Goal: Transaction & Acquisition: Purchase product/service

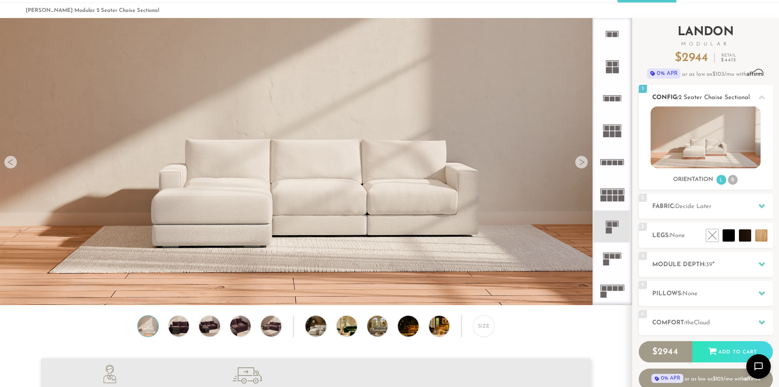
scroll to position [9578, 773]
click at [689, 211] on h2 "Fabric: Decide Later" at bounding box center [712, 206] width 121 height 9
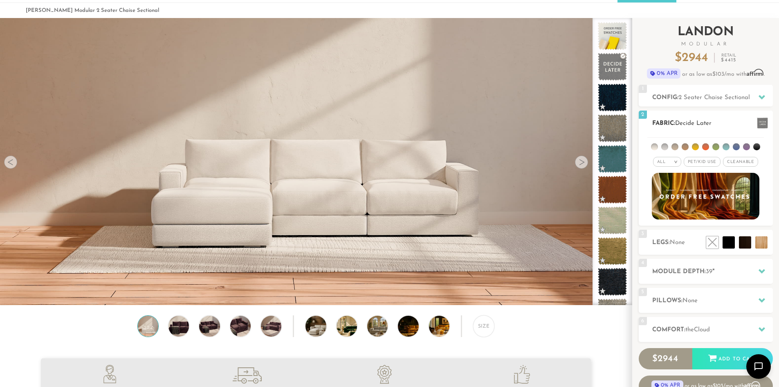
click at [676, 157] on div "All >" at bounding box center [667, 162] width 28 height 10
click at [670, 187] on li "Tier" at bounding box center [667, 183] width 28 height 11
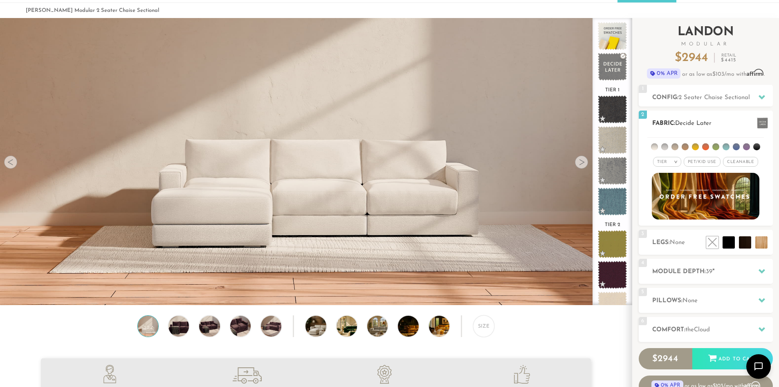
click at [698, 145] on li at bounding box center [695, 146] width 7 height 7
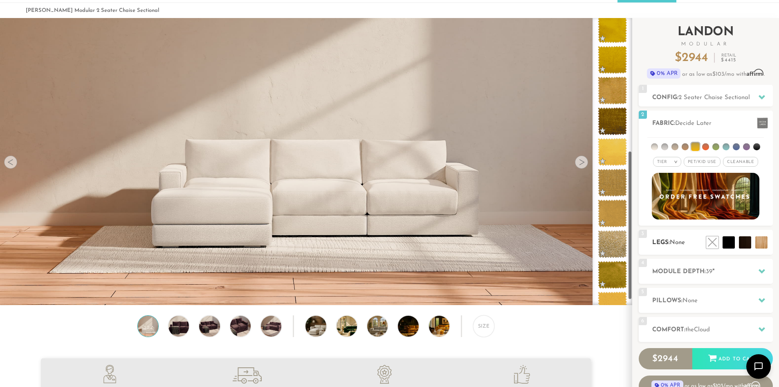
scroll to position [273, 0]
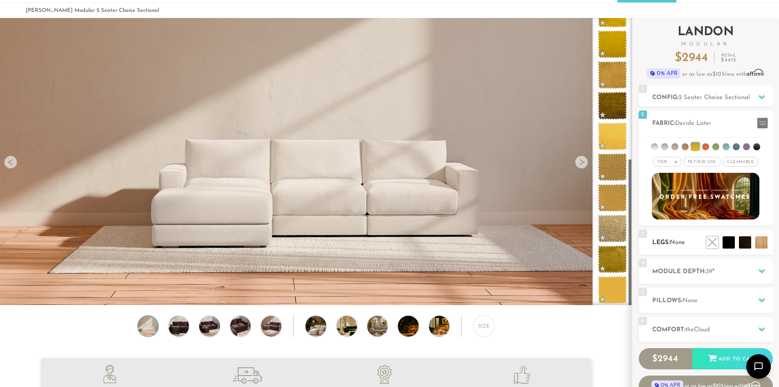
drag, startPoint x: 630, startPoint y: 94, endPoint x: 653, endPoint y: 243, distance: 149.8
click at [653, 243] on div "Introducing [PERSON_NAME] Modular $ 2944 Retail $ 4415 $ 2944 Retail $ 4415 0% …" at bounding box center [705, 220] width 147 height 405
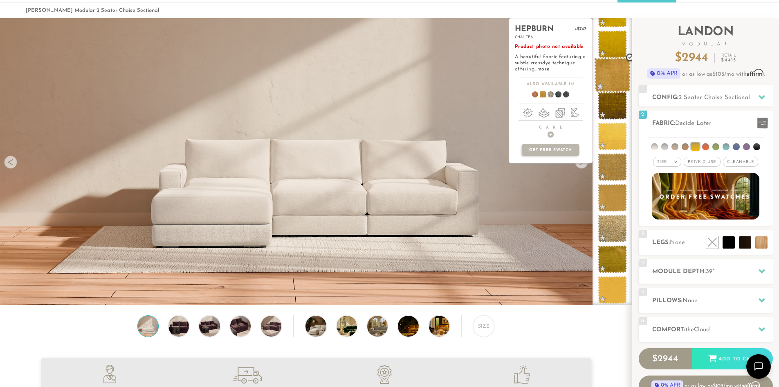
click at [620, 73] on span at bounding box center [612, 75] width 36 height 35
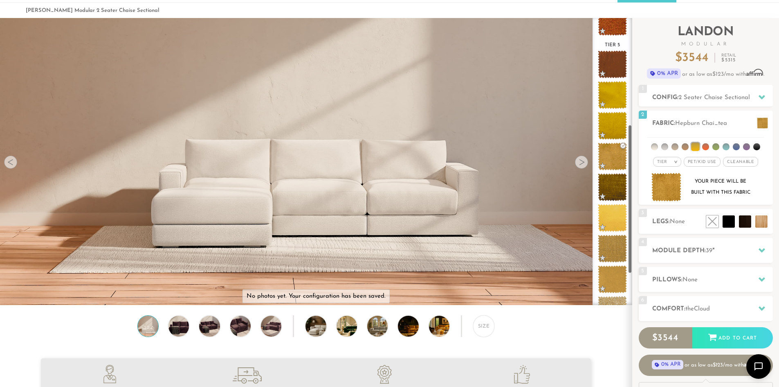
scroll to position [189, 0]
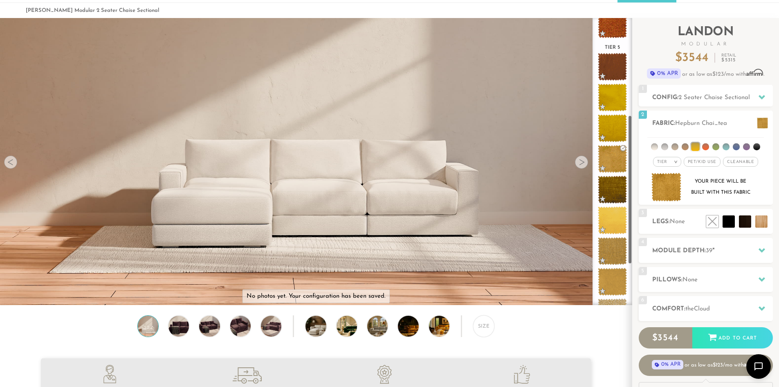
drag, startPoint x: 631, startPoint y: 169, endPoint x: 632, endPoint y: 126, distance: 43.0
click at [632, 126] on div "Tier 1 Tier 2 Tier 3 Tier 4 Tier 5" at bounding box center [613, 161] width 40 height 287
click at [686, 254] on h2 "Module Depth: 39 "" at bounding box center [712, 250] width 121 height 9
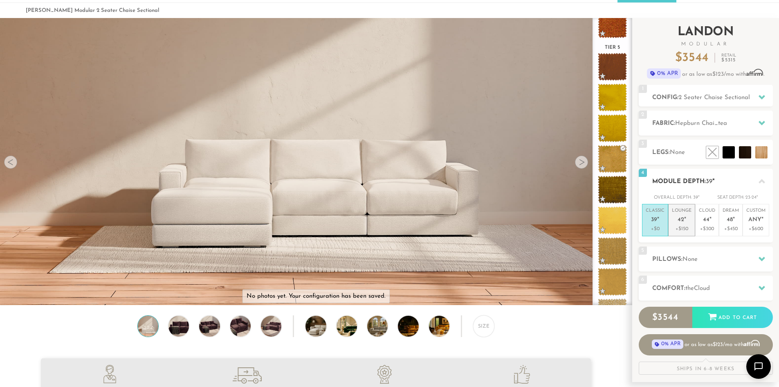
click at [684, 227] on p "+$150" at bounding box center [682, 228] width 20 height 7
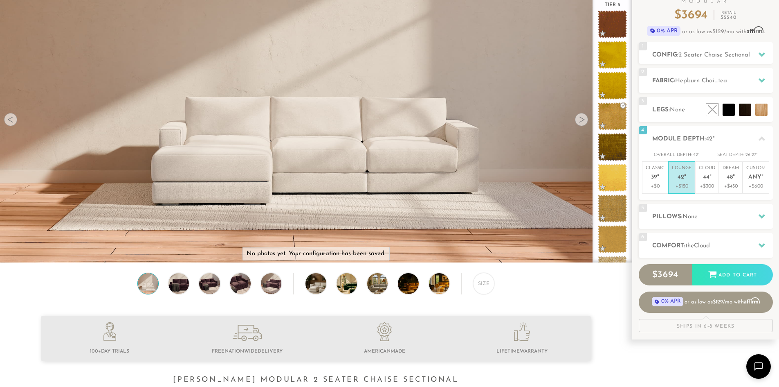
scroll to position [158, 0]
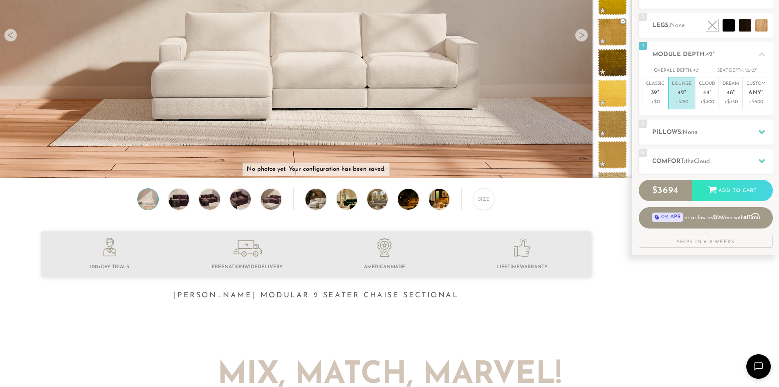
click at [709, 118] on div "Introducing [PERSON_NAME] Modular $ 3694 Retail $ 5540 $ 3694 Retail $ 5540 0% …" at bounding box center [706, 69] width 134 height 356
click at [709, 128] on h2 "Pillows: None" at bounding box center [712, 132] width 121 height 9
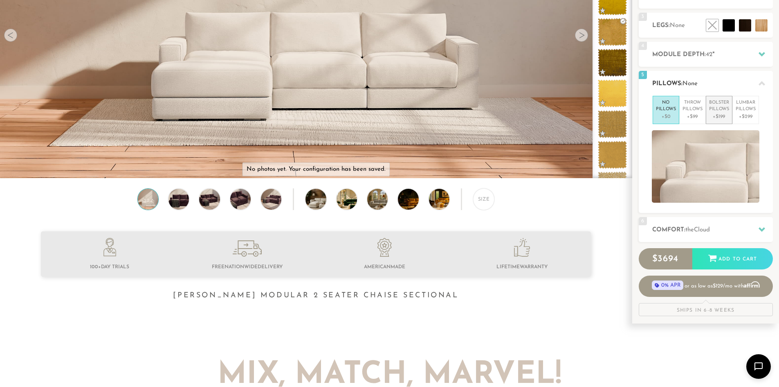
click at [726, 115] on p "+$199" at bounding box center [719, 116] width 20 height 7
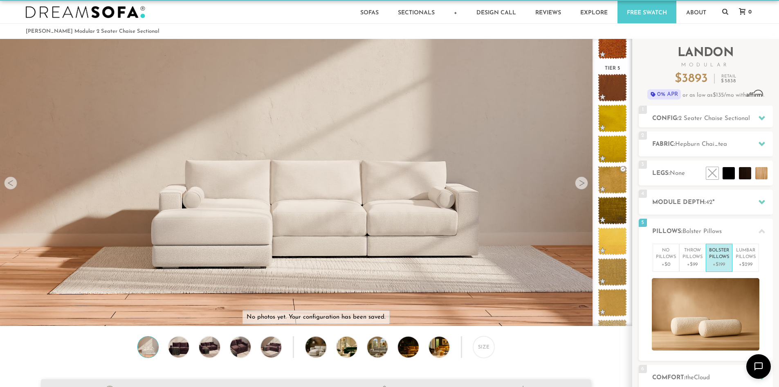
scroll to position [74, 0]
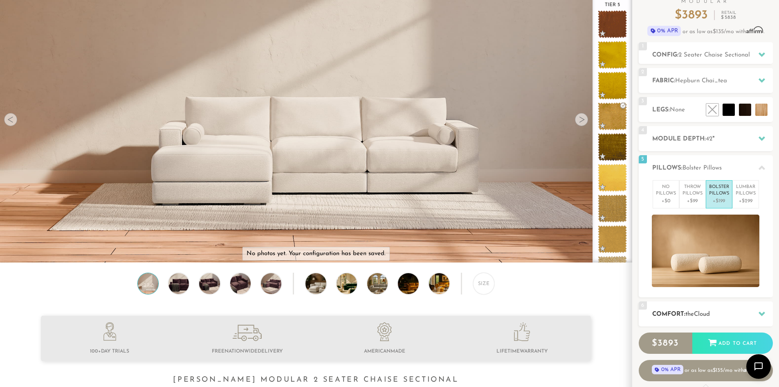
click at [699, 311] on span "Cloud" at bounding box center [702, 314] width 16 height 6
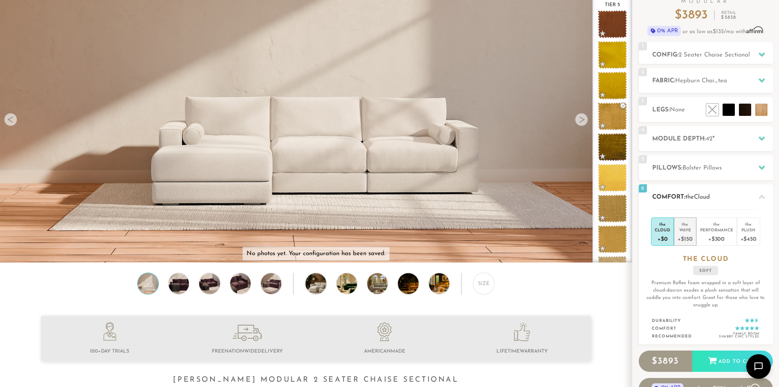
click at [683, 231] on div "Wave" at bounding box center [685, 230] width 15 height 6
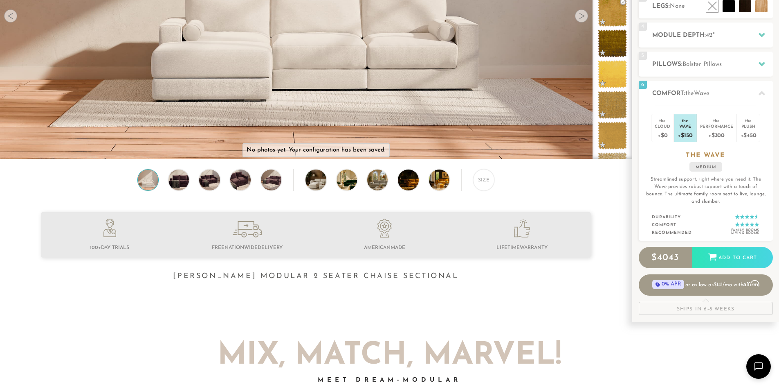
scroll to position [231, 0]
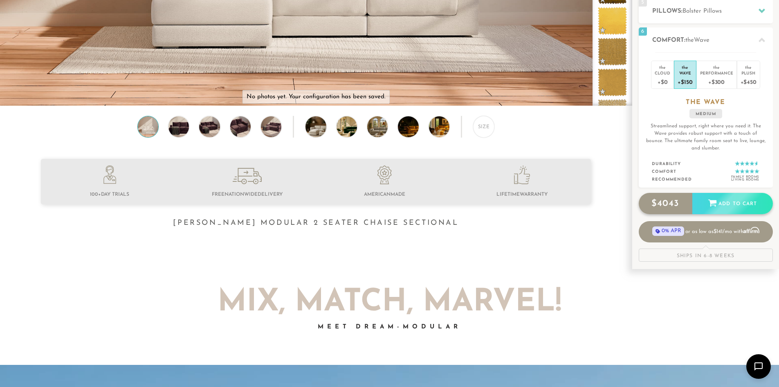
click at [727, 212] on div "Add to Cart" at bounding box center [733, 204] width 81 height 22
